Goal: Navigation & Orientation: Find specific page/section

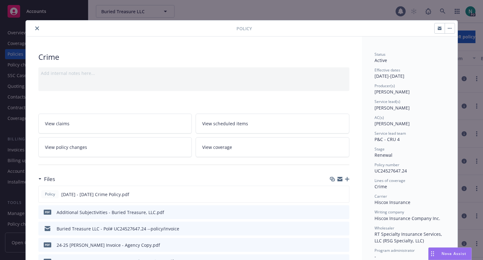
click at [34, 26] on button "close" at bounding box center [37, 29] width 8 height 8
